Goal: Task Accomplishment & Management: Use online tool/utility

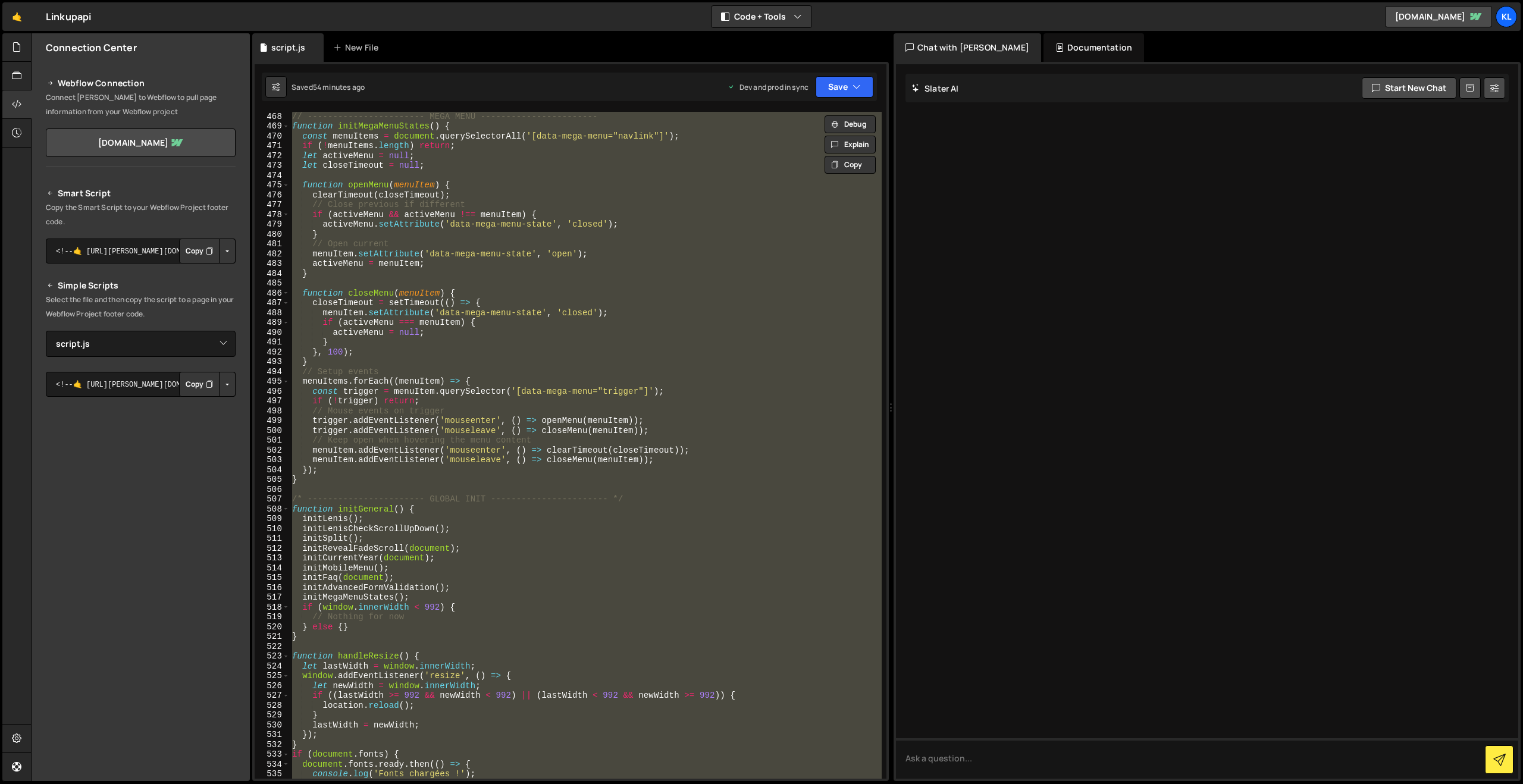
select select "47241"
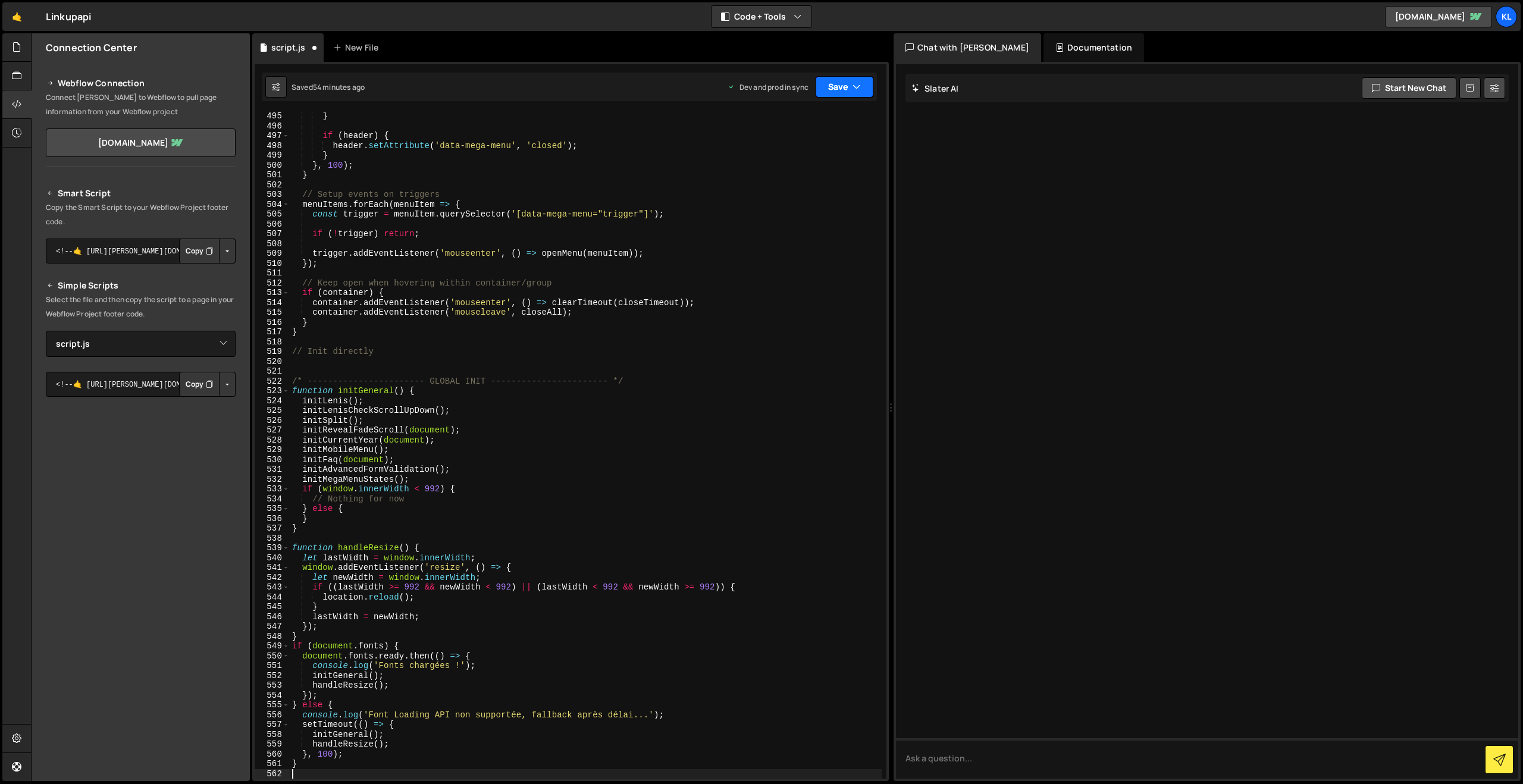
scroll to position [4869, 0]
click at [826, 89] on button "Save" at bounding box center [845, 87] width 58 height 22
drag, startPoint x: 792, startPoint y: 155, endPoint x: 770, endPoint y: 132, distance: 31.8
click at [792, 155] on div "Save to Production S" at bounding box center [804, 155] width 124 height 12
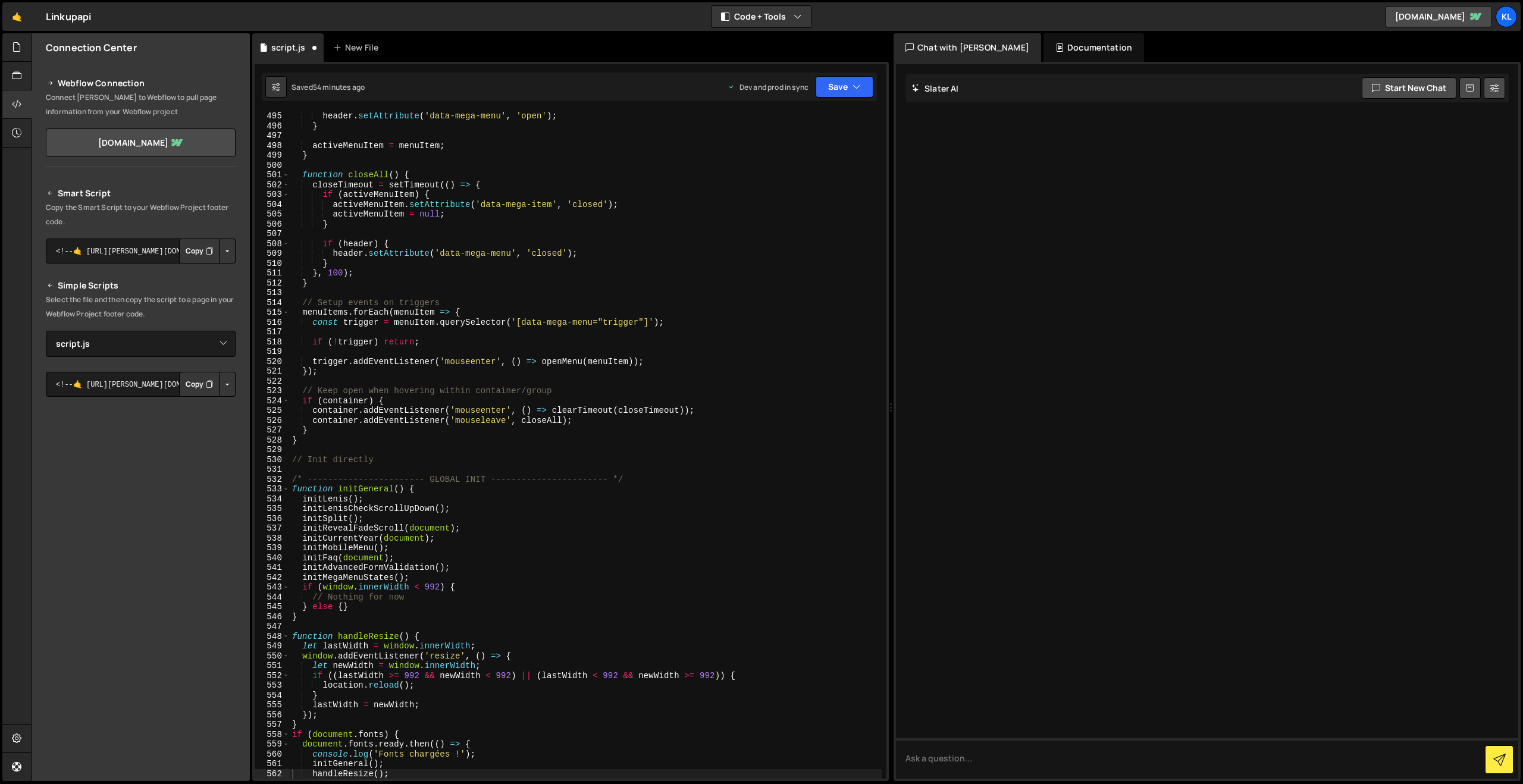
scroll to position [4849, 0]
click at [625, 206] on div "header . setAttribute ( 'data-mega-menu' , 'open' ) ; } activeMenuItem = menuIt…" at bounding box center [585, 454] width 592 height 686
type textarea "}"
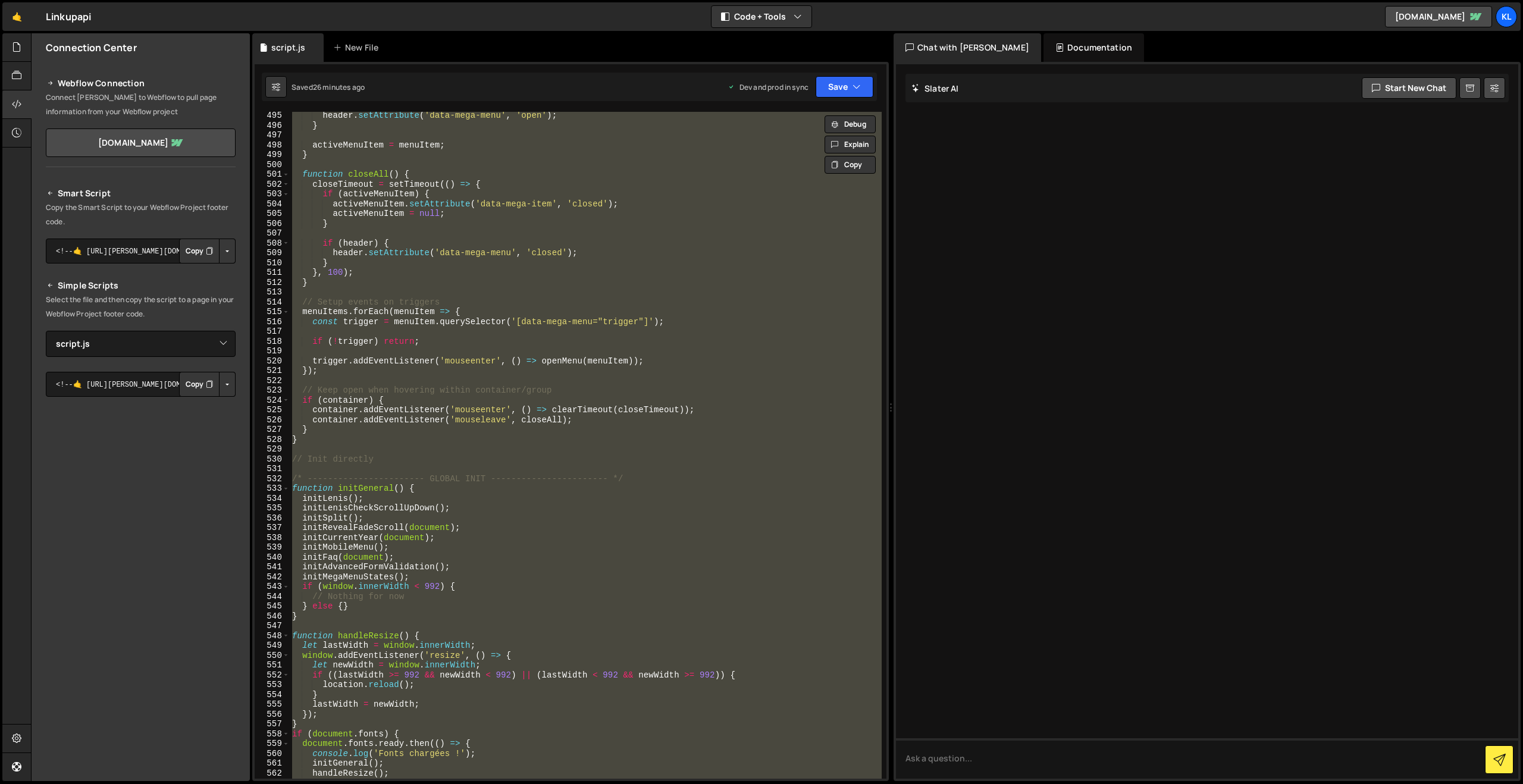
paste textarea
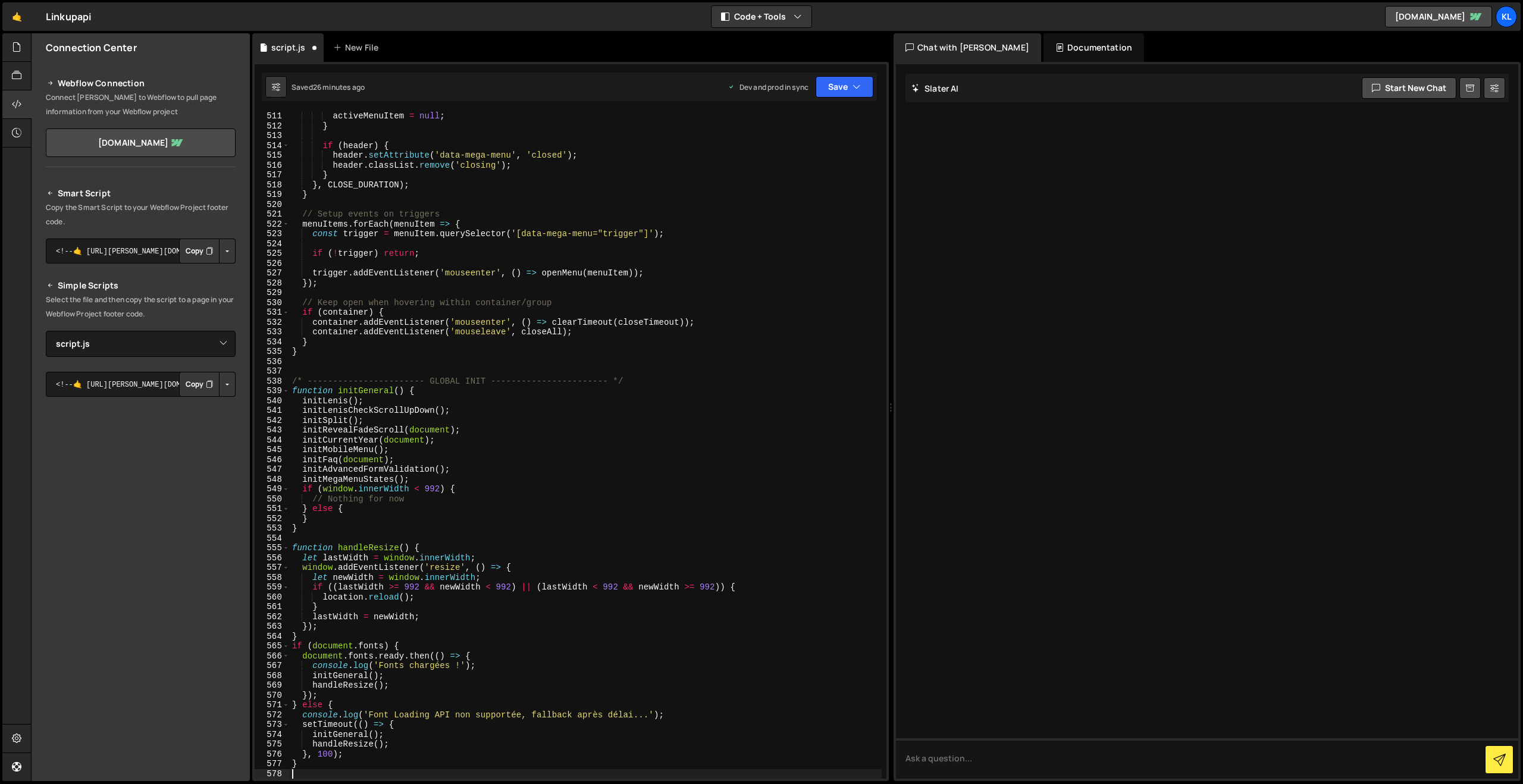
scroll to position [5025, 0]
click at [868, 91] on button "Save" at bounding box center [845, 87] width 58 height 22
drag, startPoint x: 791, startPoint y: 149, endPoint x: 682, endPoint y: 116, distance: 113.9
click at [791, 149] on div "Save to Production S" at bounding box center [804, 155] width 124 height 12
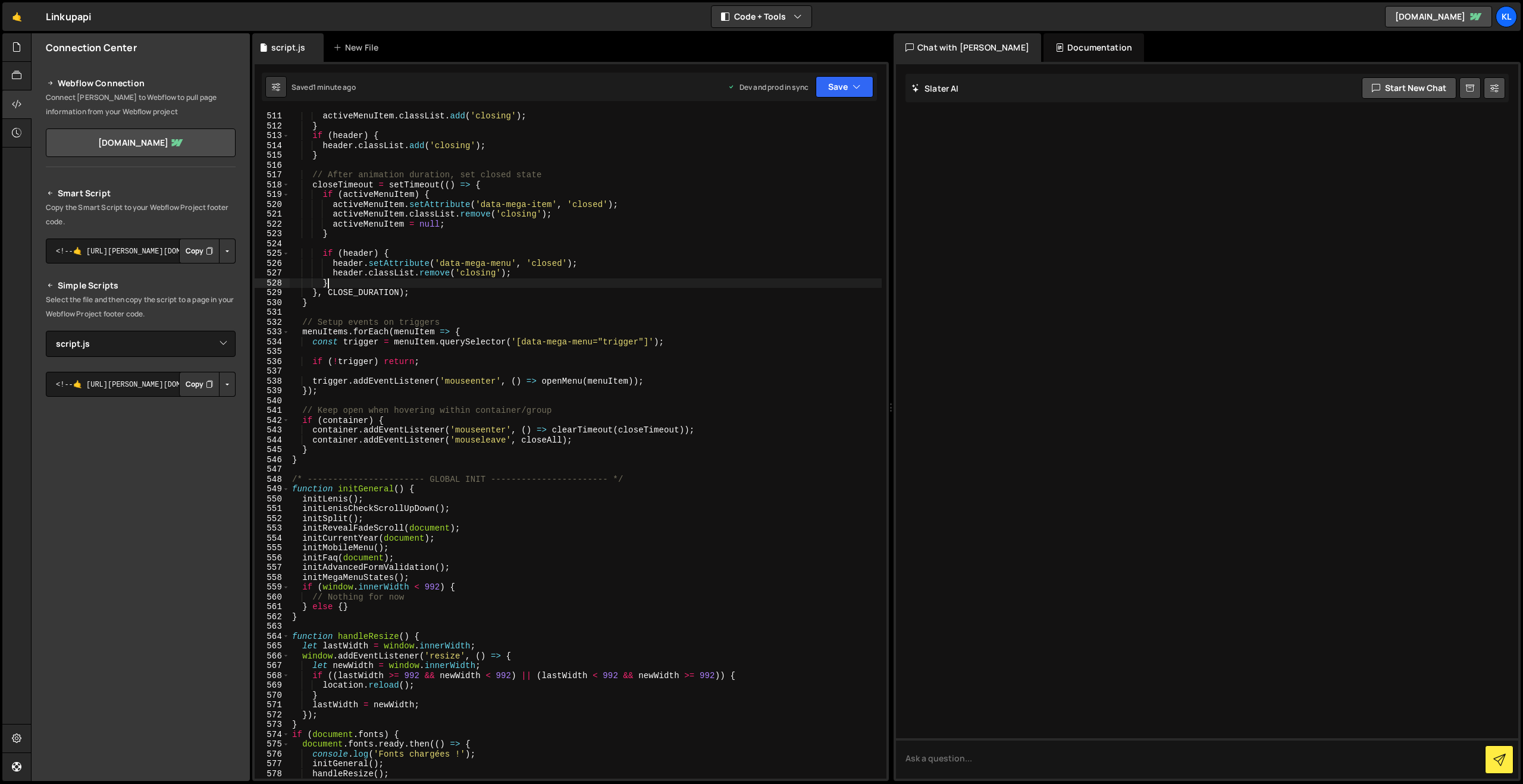
drag, startPoint x: 641, startPoint y: 287, endPoint x: 649, endPoint y: 290, distance: 8.5
click at [649, 290] on div "activeMenuItem . classList . add ( 'closing' ) ; } if ( header ) { header . cla…" at bounding box center [585, 454] width 592 height 686
type textarea "}"
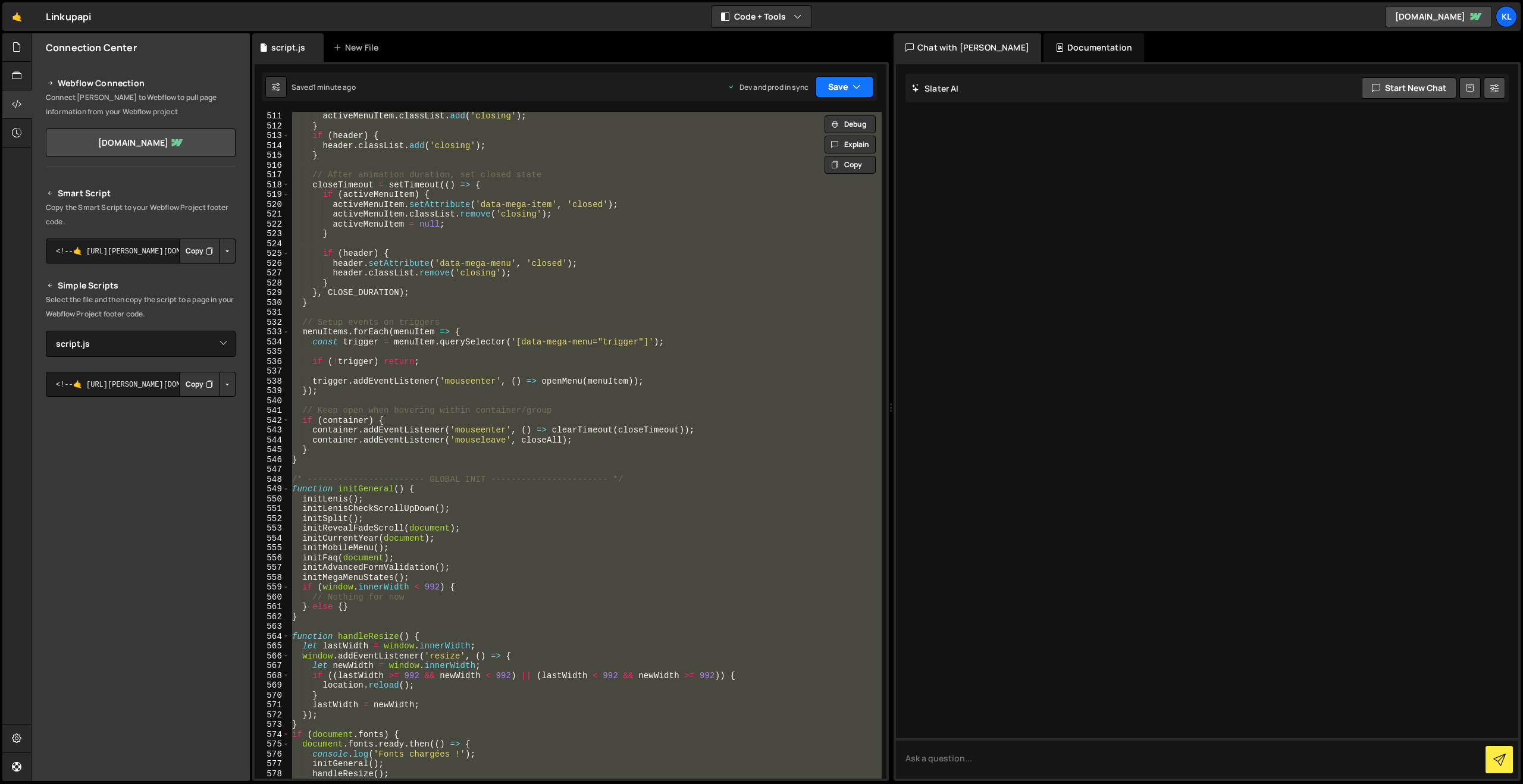
paste textarea
click at [844, 84] on button "Save" at bounding box center [845, 87] width 58 height 22
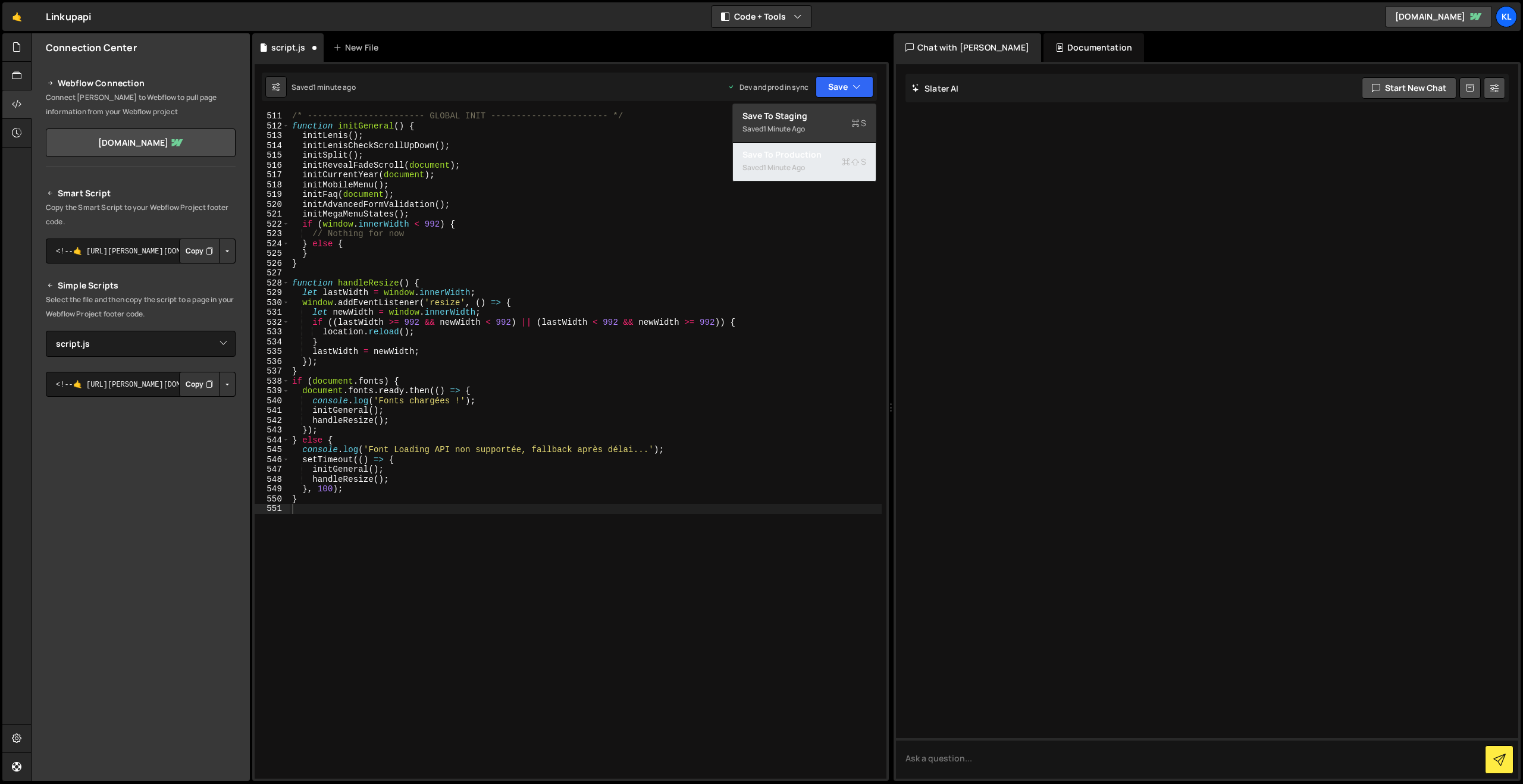
drag, startPoint x: 779, startPoint y: 152, endPoint x: 773, endPoint y: 158, distance: 8.5
click at [778, 154] on div "Save to Production S" at bounding box center [804, 155] width 124 height 12
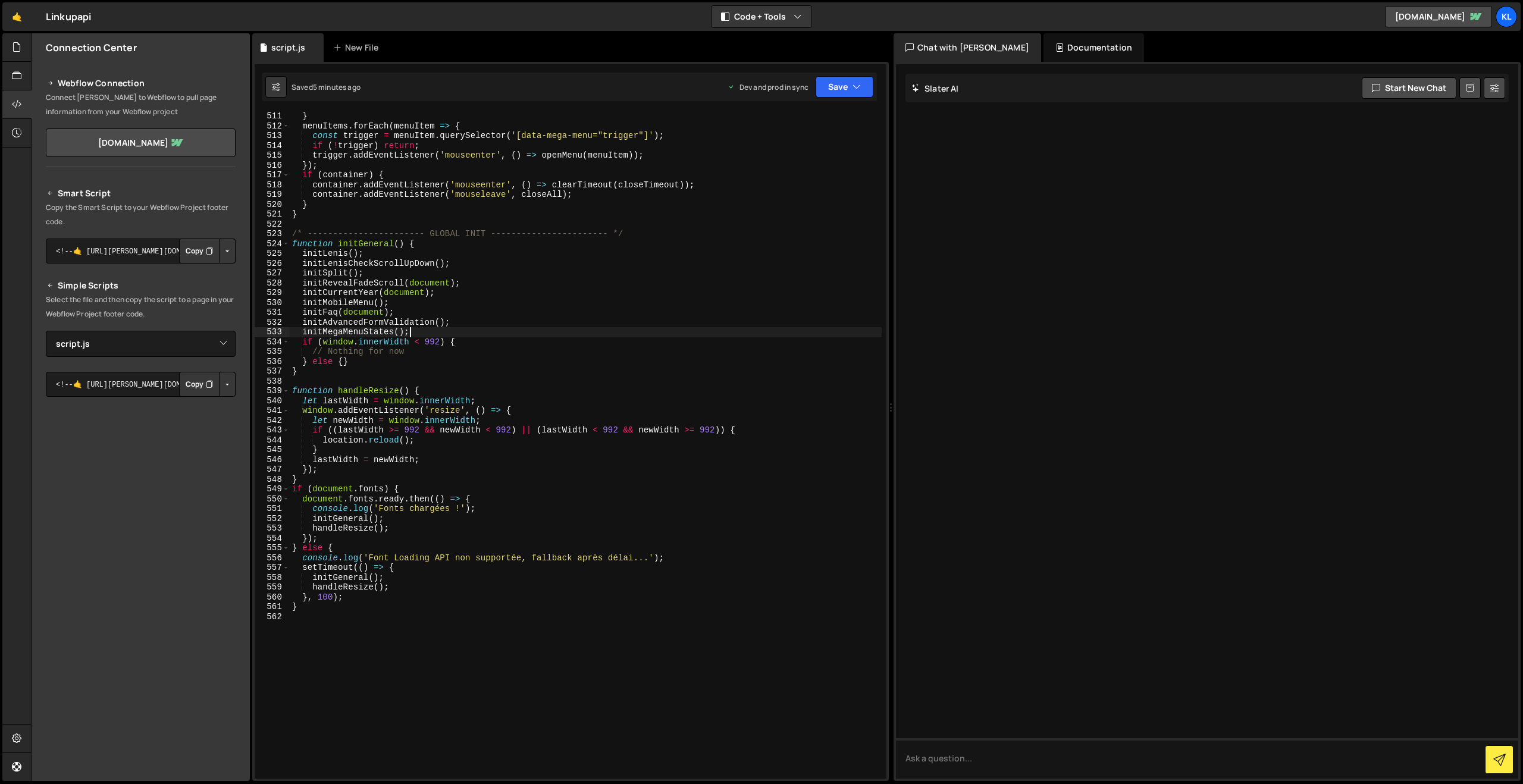
click at [577, 333] on div "} menuItems . forEach ( menuItem => { const trigger = menuItem . querySelector …" at bounding box center [585, 454] width 592 height 686
type textarea "}"
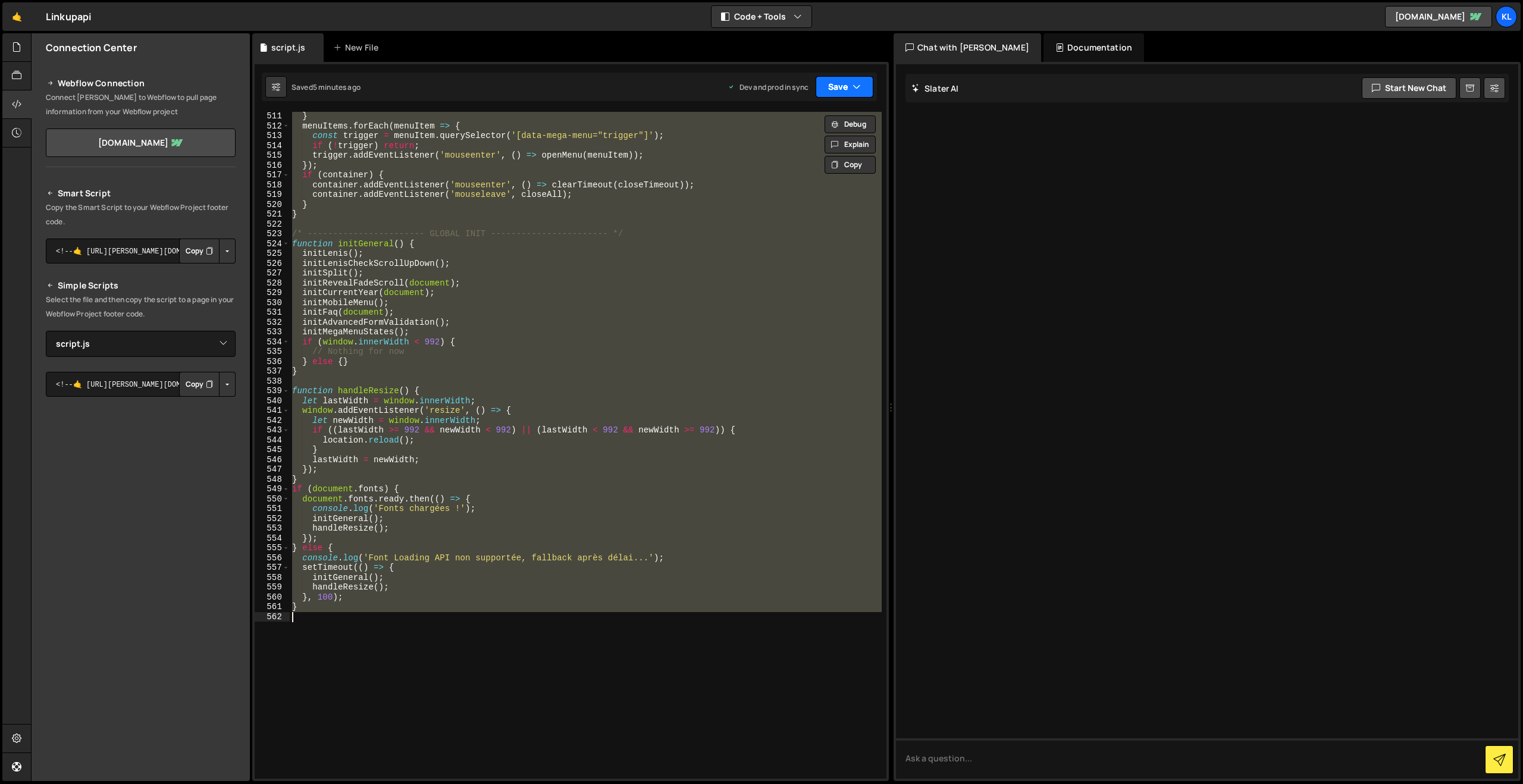
paste textarea
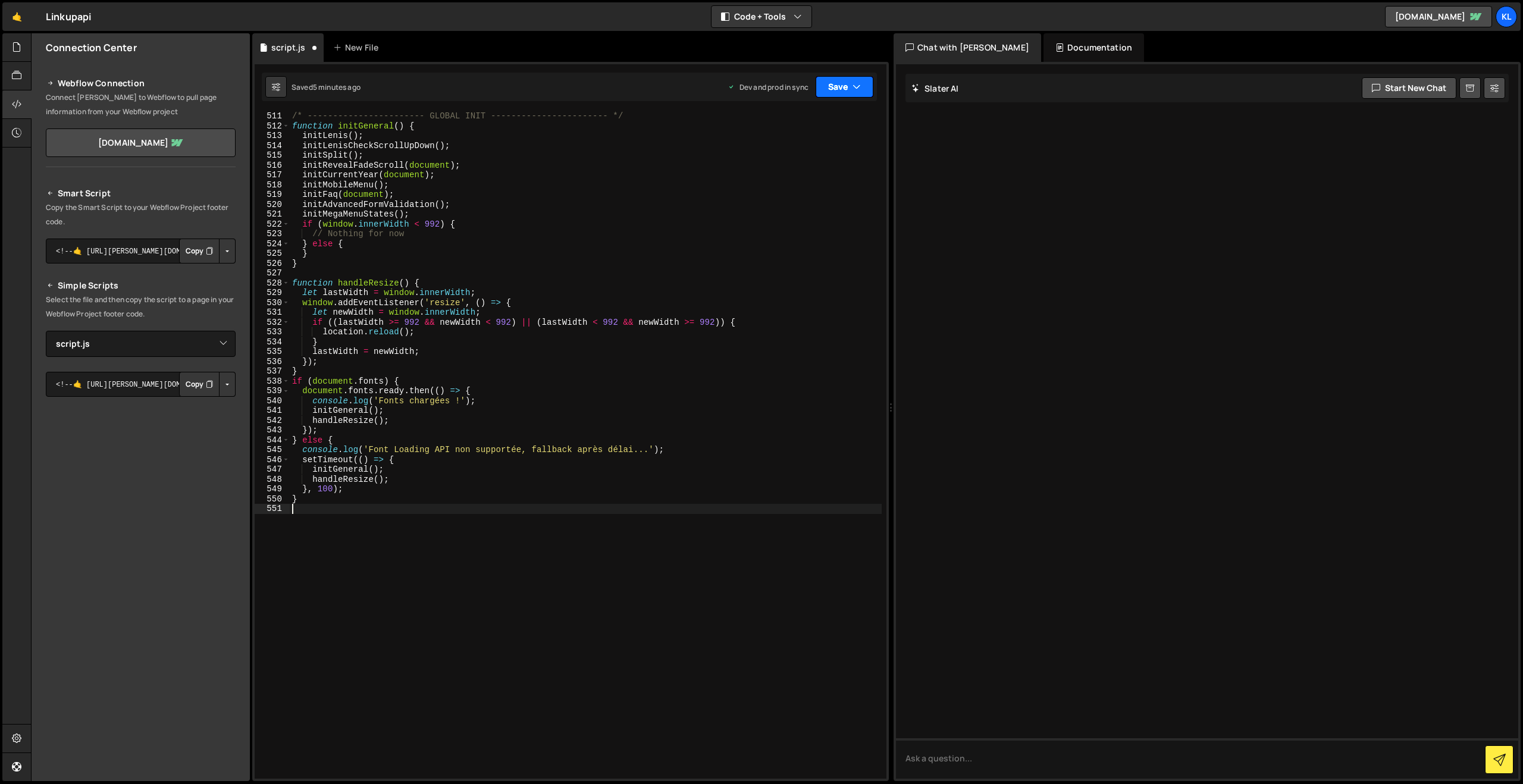
click at [844, 86] on button "Save" at bounding box center [845, 87] width 58 height 22
click at [799, 153] on div "Save to Production S" at bounding box center [804, 155] width 124 height 12
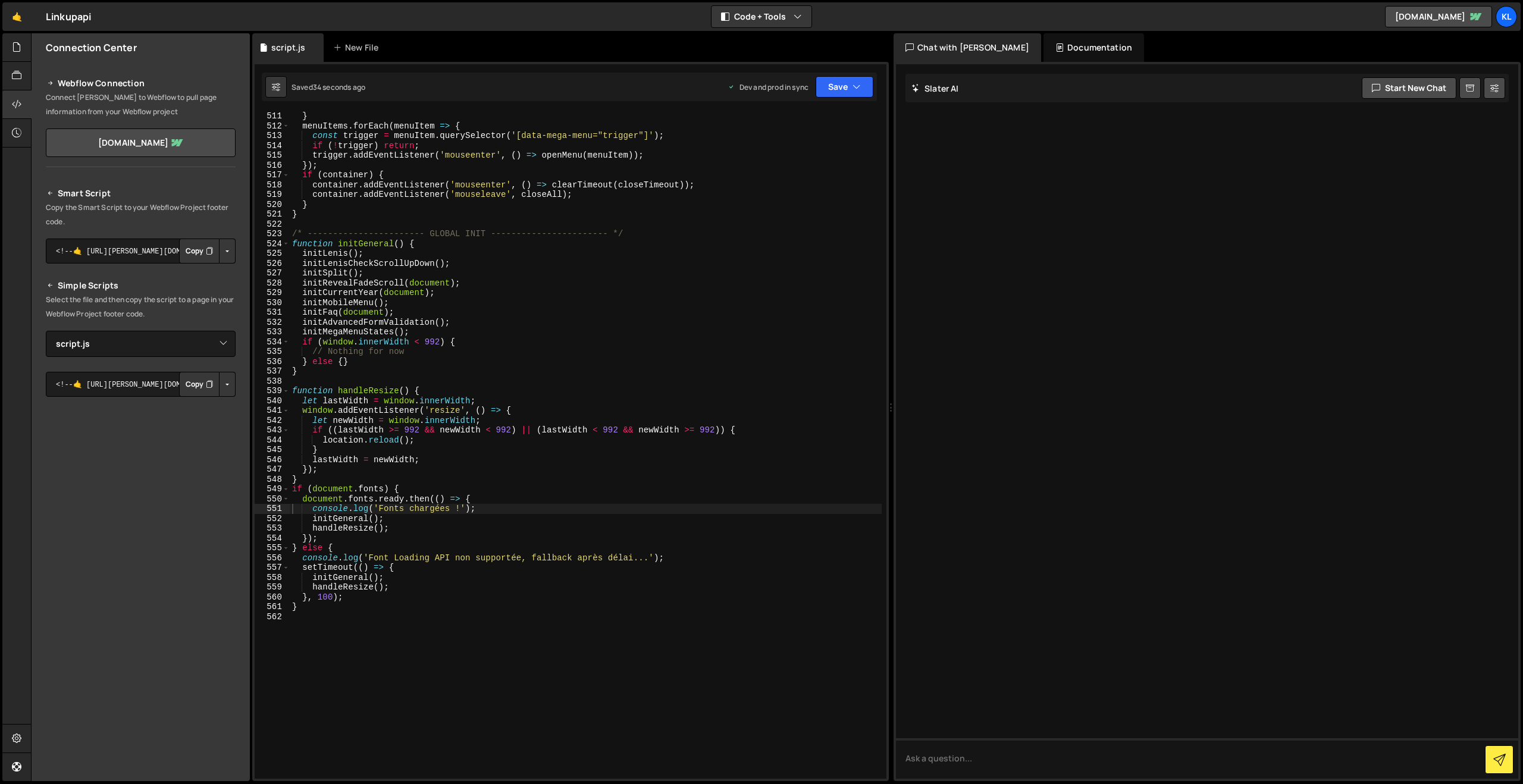
drag, startPoint x: 527, startPoint y: 321, endPoint x: 617, endPoint y: 263, distance: 107.1
click at [530, 324] on div "} menuItems . forEach ( menuItem => { const trigger = menuItem . querySelector …" at bounding box center [585, 454] width 592 height 686
type textarea "}"
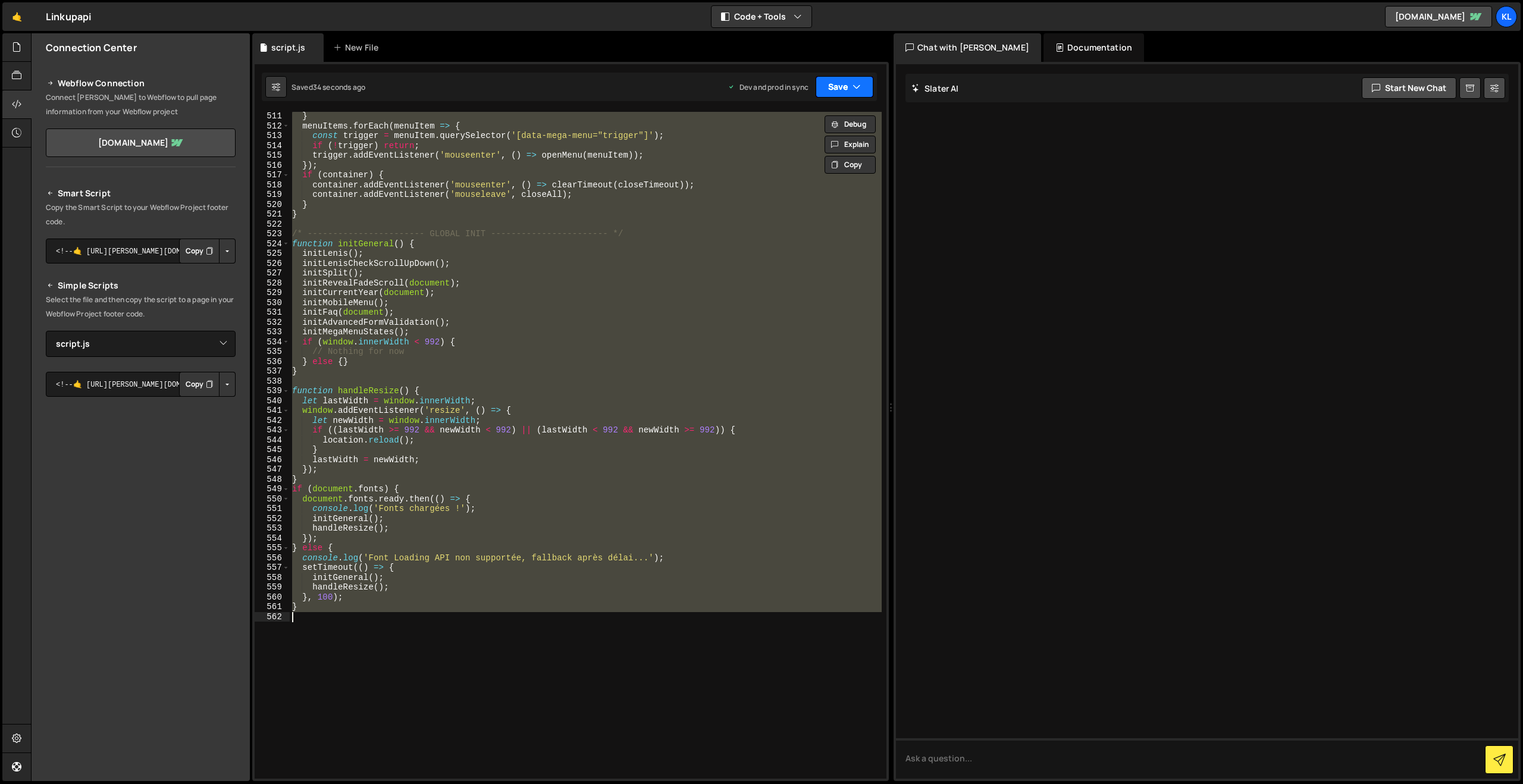
paste textarea
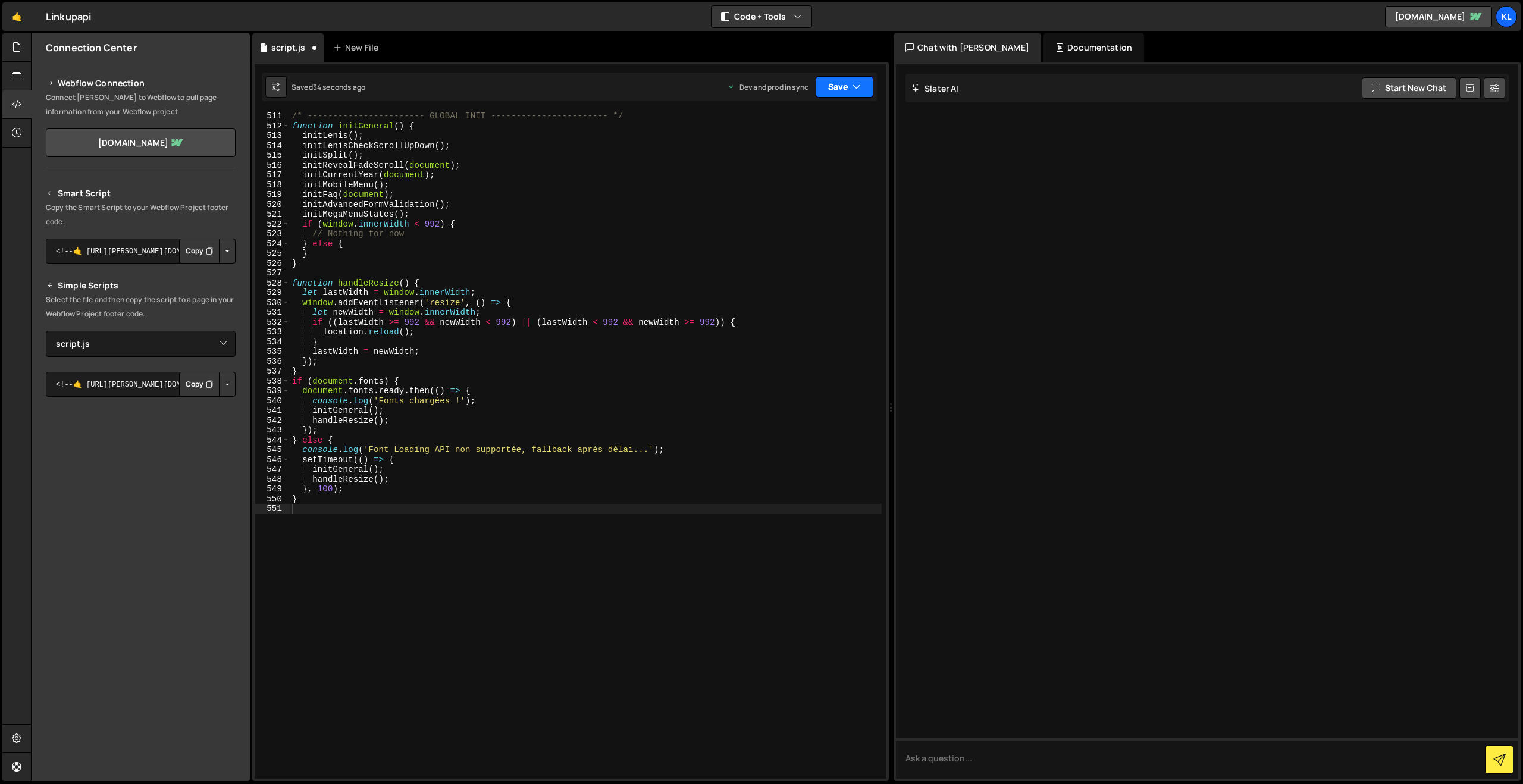
click at [845, 84] on button "Save" at bounding box center [845, 87] width 58 height 22
drag, startPoint x: 787, startPoint y: 158, endPoint x: 398, endPoint y: 38, distance: 407.1
click at [787, 158] on div "Save to Production S" at bounding box center [804, 155] width 124 height 12
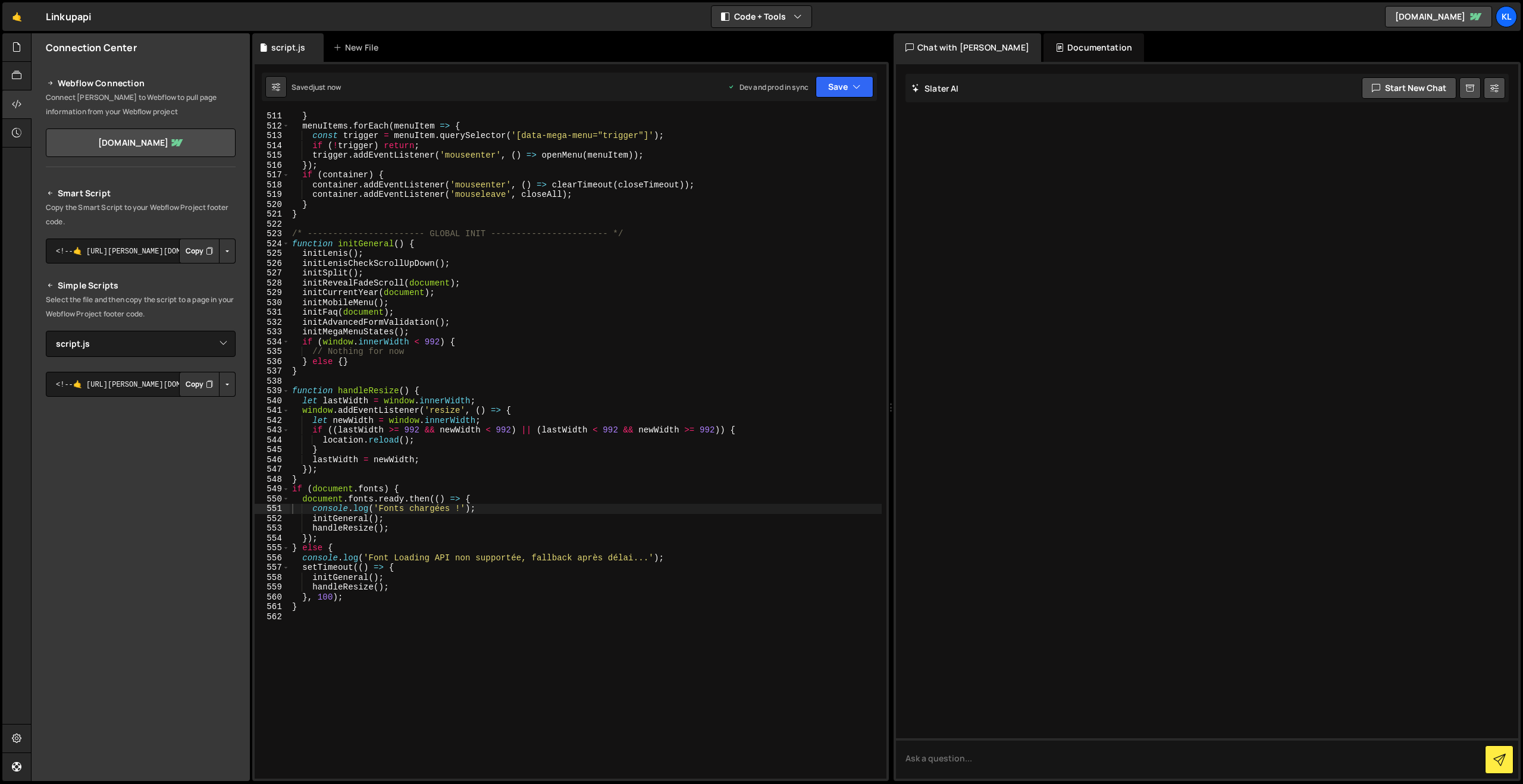
type textarea "window.addEventListener('resize', () => {"
click at [693, 410] on div "} menuItems . forEach ( menuItem => { const trigger = menuItem . querySelector …" at bounding box center [585, 454] width 592 height 686
click at [505, 221] on div "} menuItems . forEach ( menuItem => { const trigger = menuItem . querySelector …" at bounding box center [585, 454] width 592 height 686
type textarea "}"
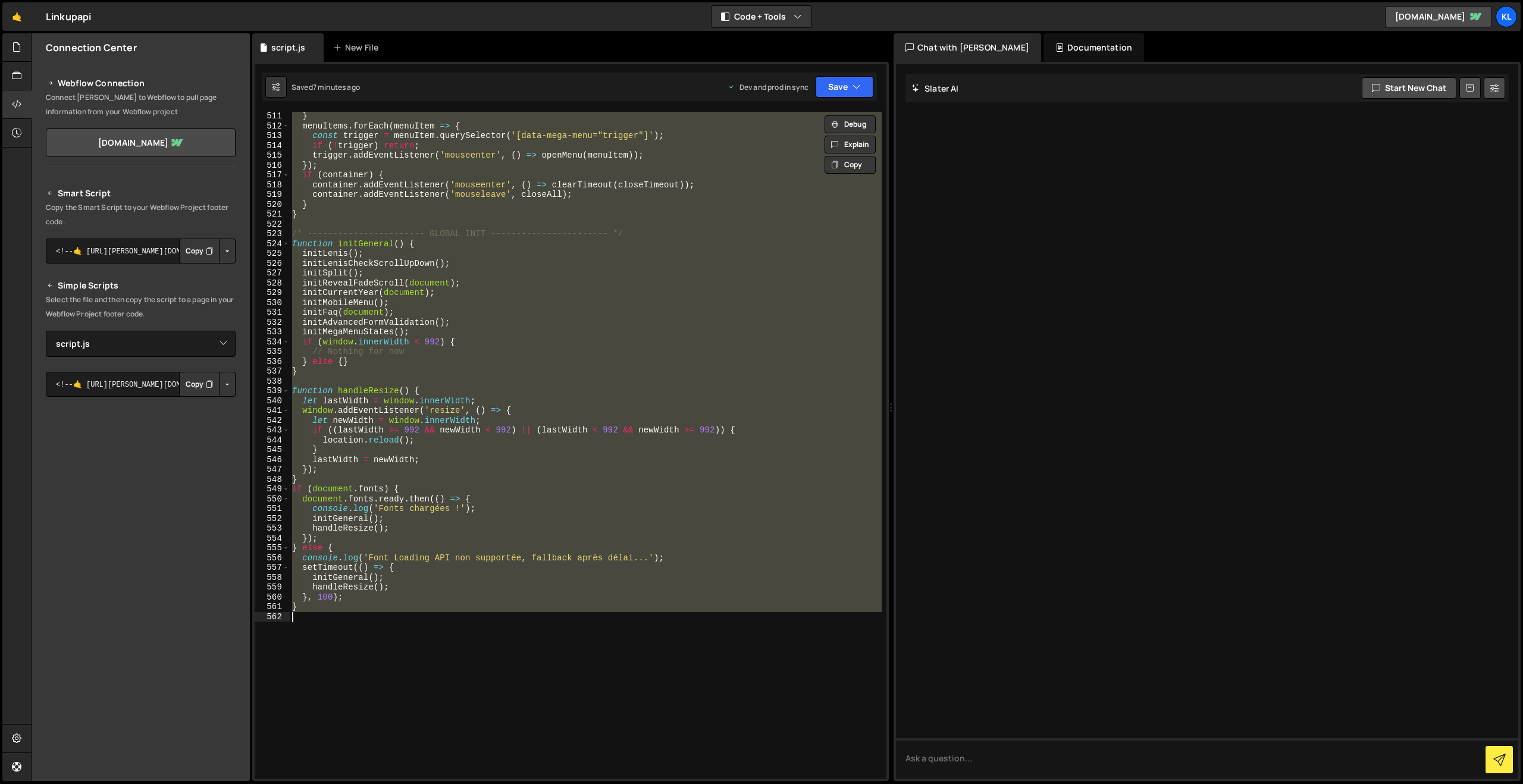
paste textarea
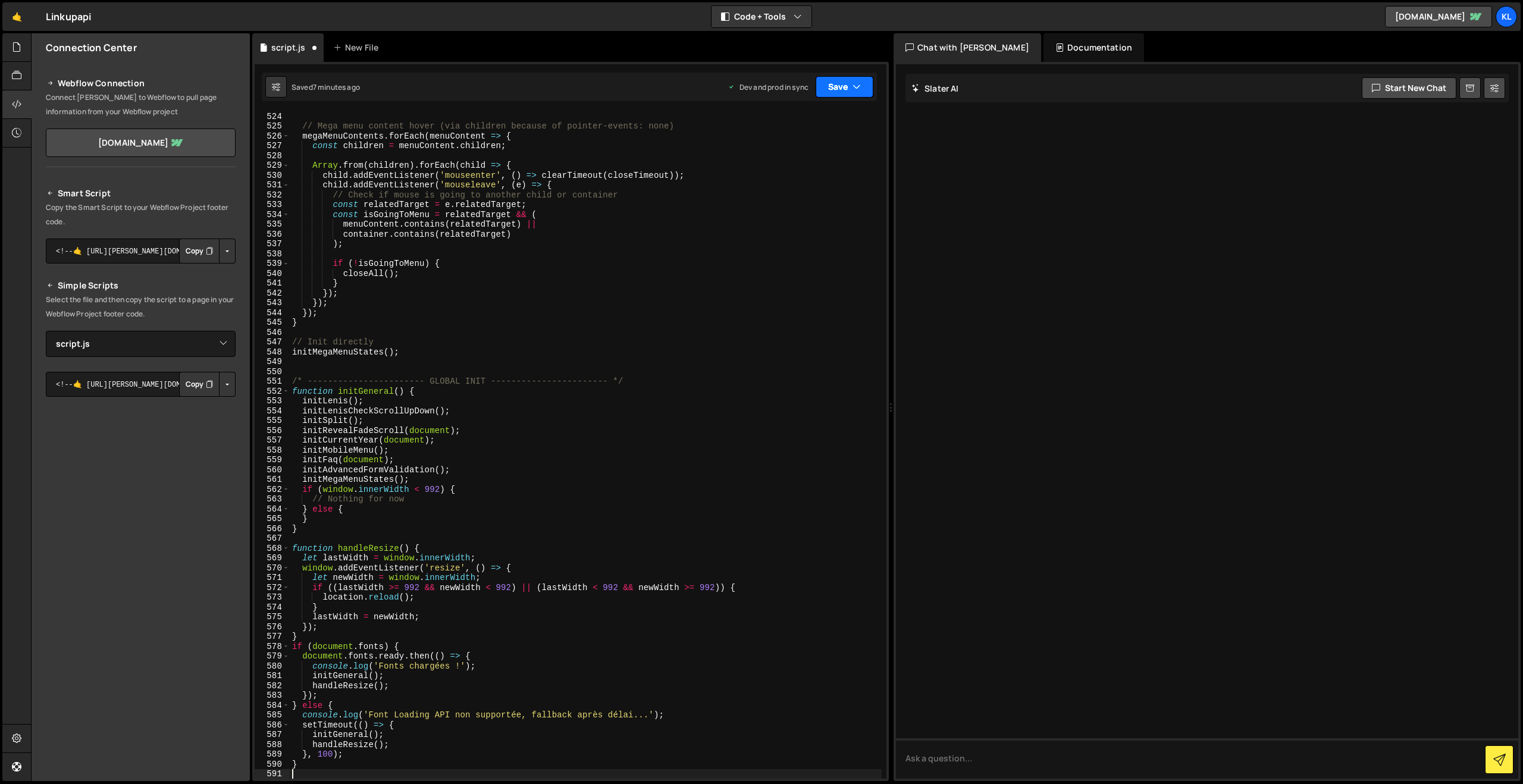
click at [853, 86] on icon "button" at bounding box center [857, 87] width 8 height 12
click at [776, 164] on div "7 minutes ago" at bounding box center [786, 167] width 46 height 10
